Goal: Navigation & Orientation: Find specific page/section

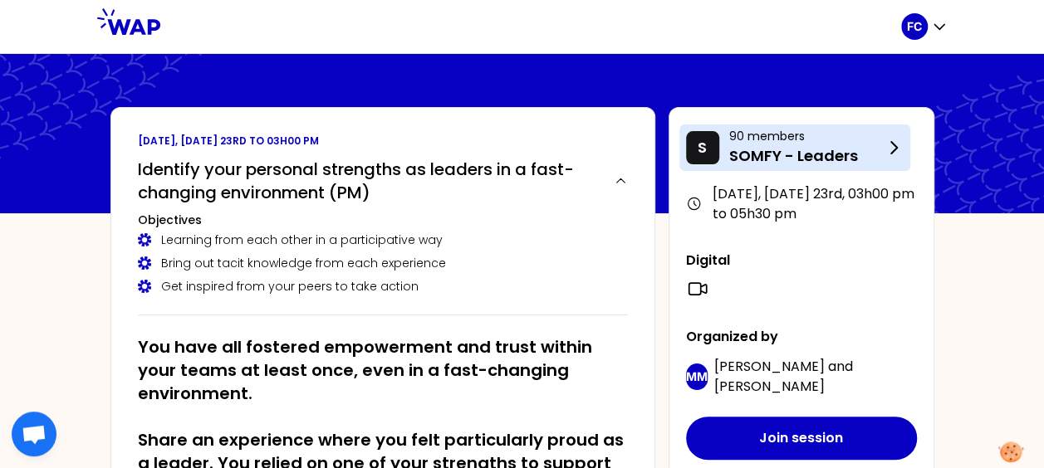
click at [897, 151] on icon at bounding box center [893, 148] width 20 height 20
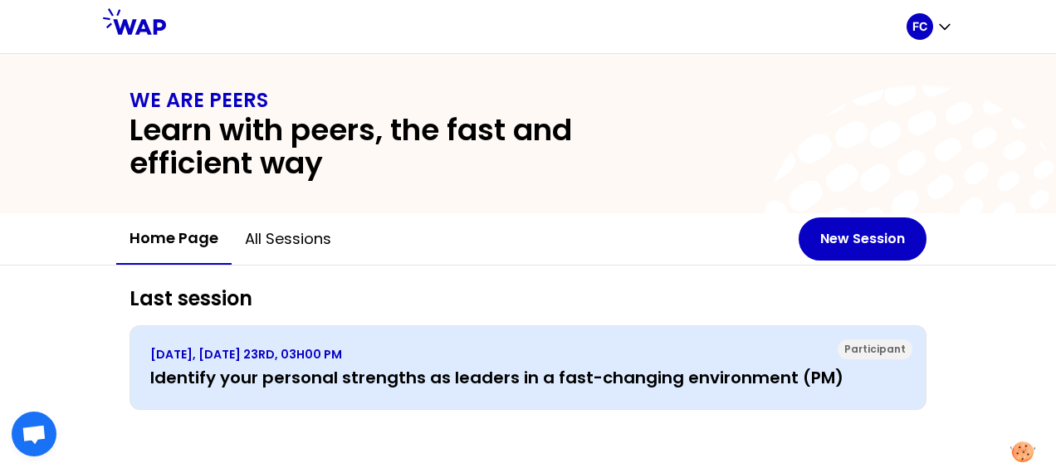
click at [383, 360] on p "[DATE], [DATE] 23RD, 03H00 PM" at bounding box center [527, 354] width 755 height 17
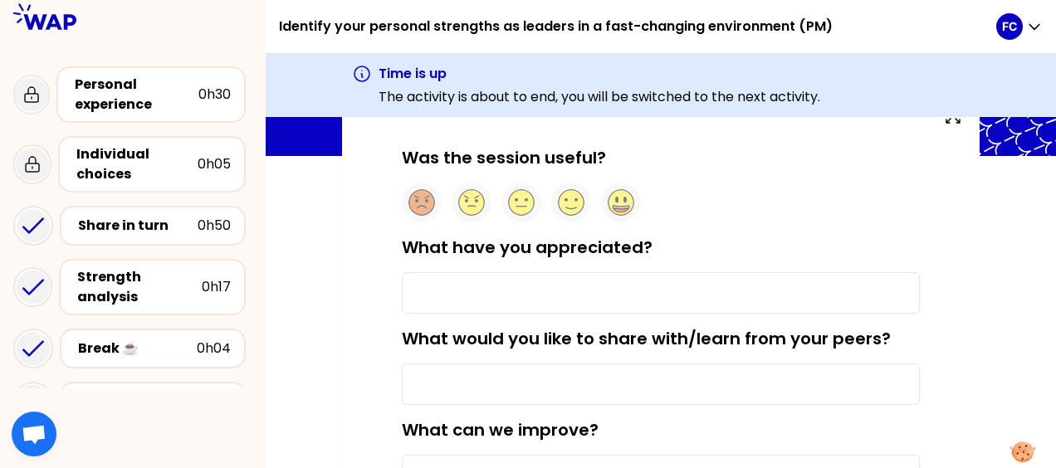
scroll to position [166, 0]
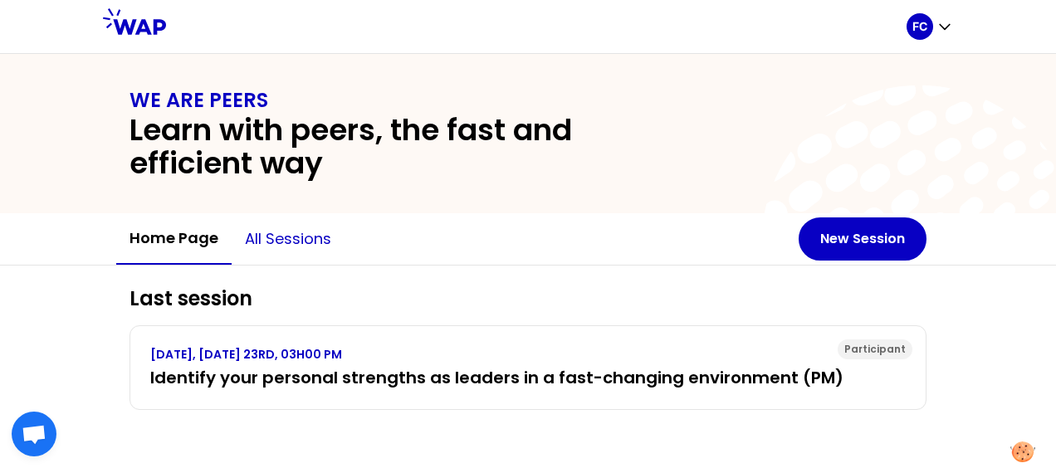
click at [299, 247] on button "All sessions" at bounding box center [288, 239] width 113 height 50
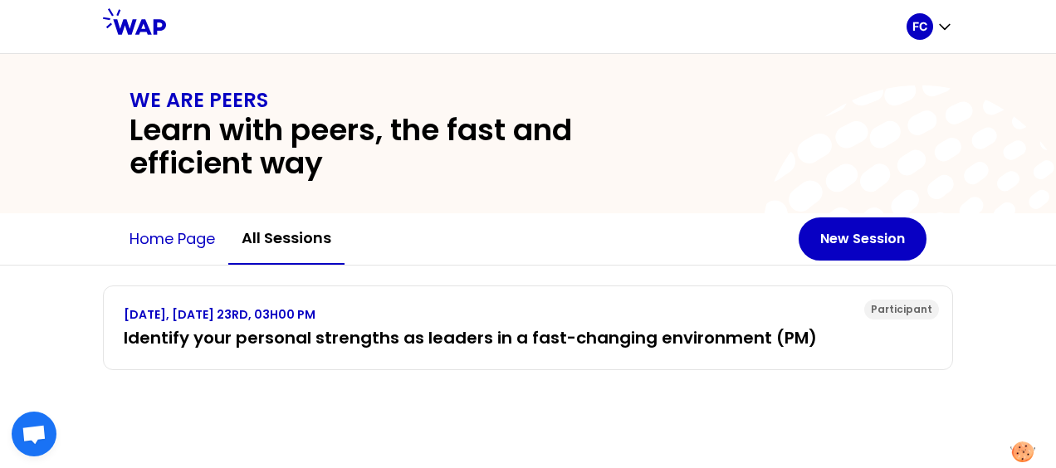
click at [186, 244] on button "Home page" at bounding box center [172, 239] width 112 height 50
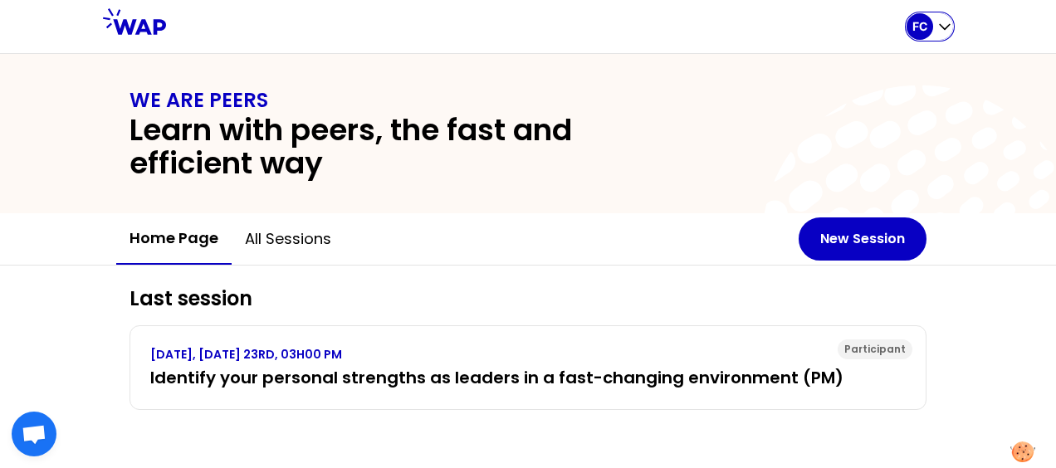
click at [951, 20] on icon "button" at bounding box center [944, 26] width 17 height 17
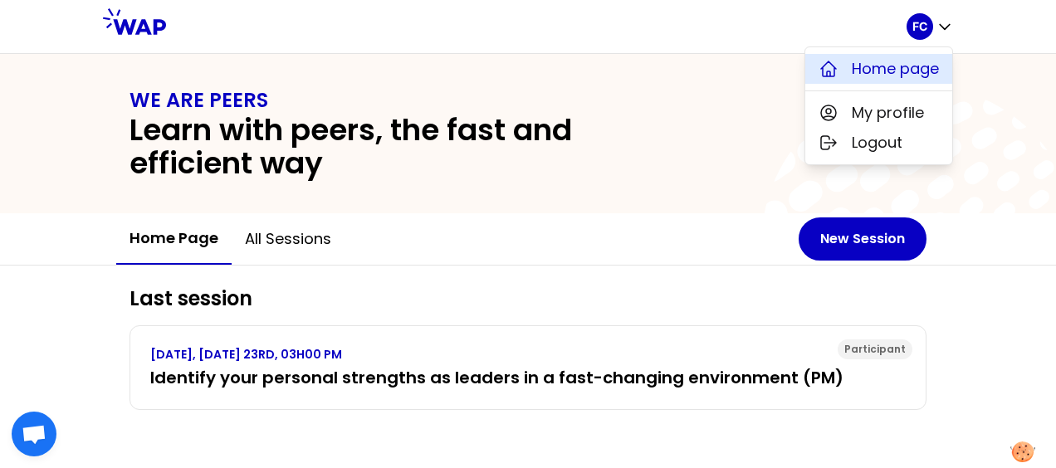
click at [921, 68] on span "Home page" at bounding box center [895, 68] width 87 height 23
